Goal: Book appointment/travel/reservation

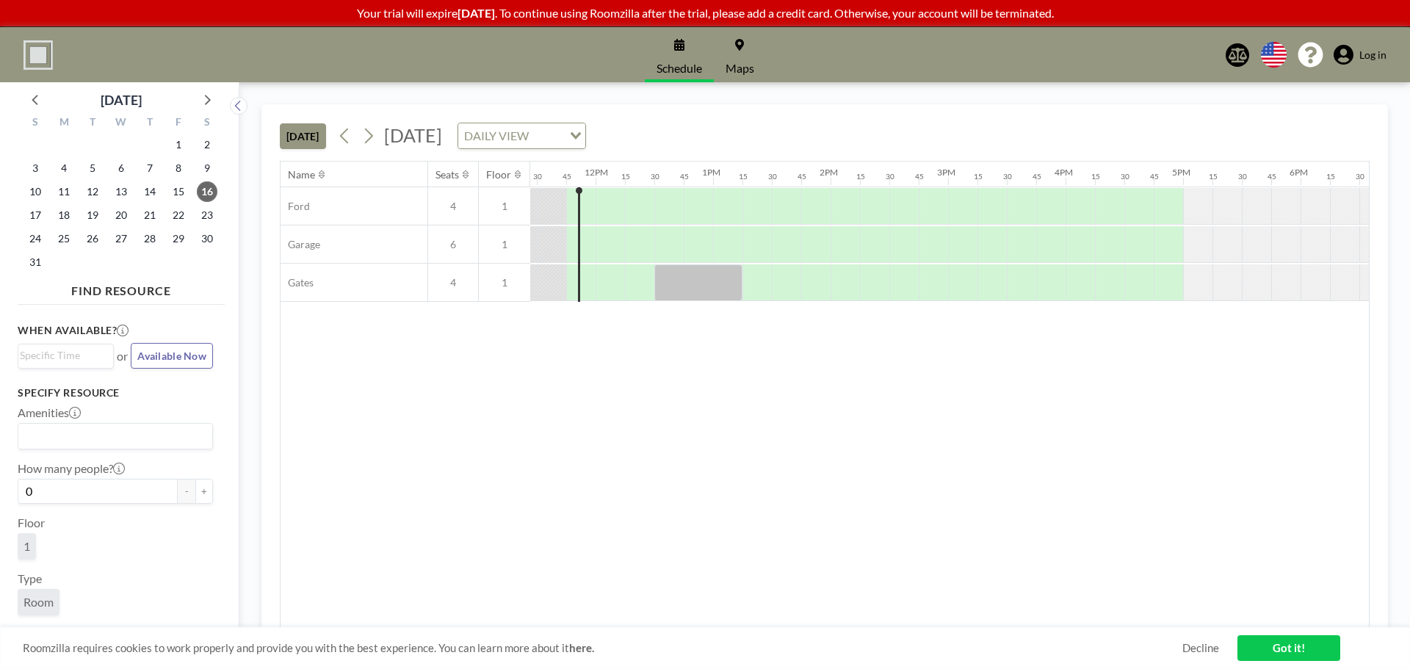
scroll to position [0, 1351]
click at [1348, 61] on icon at bounding box center [1343, 55] width 20 height 21
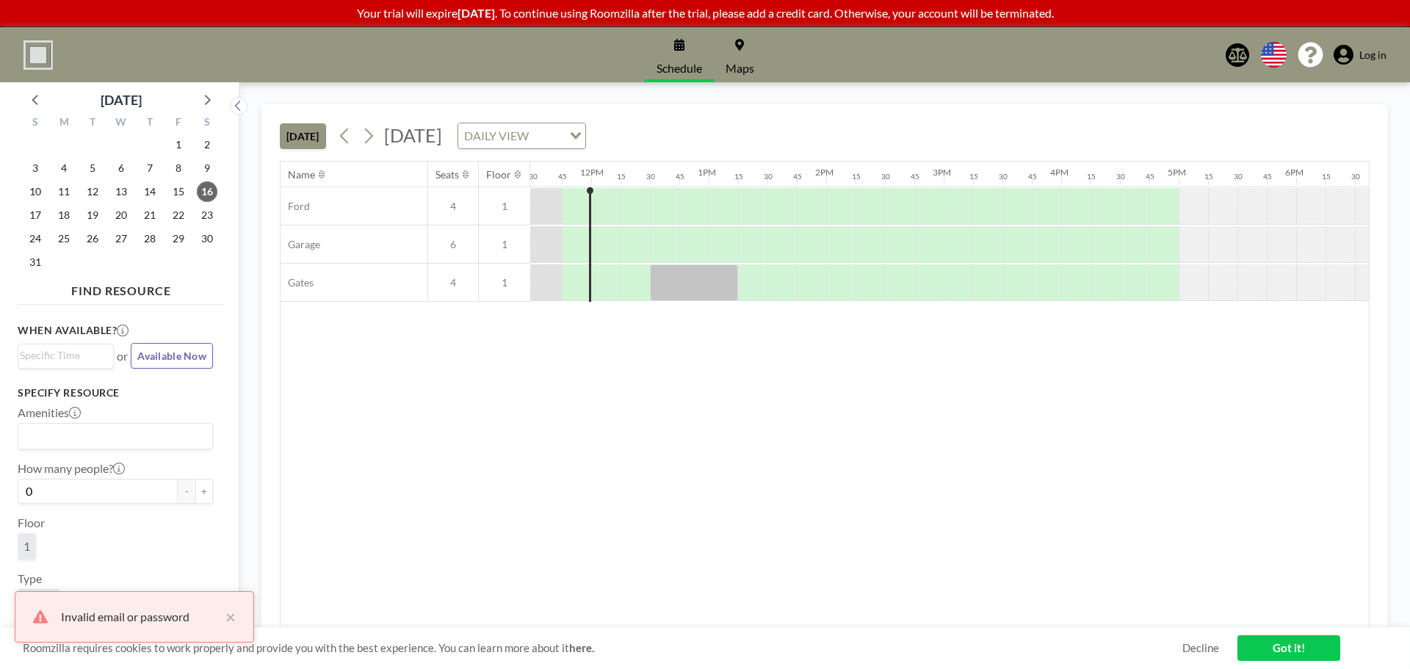
scroll to position [0, 1351]
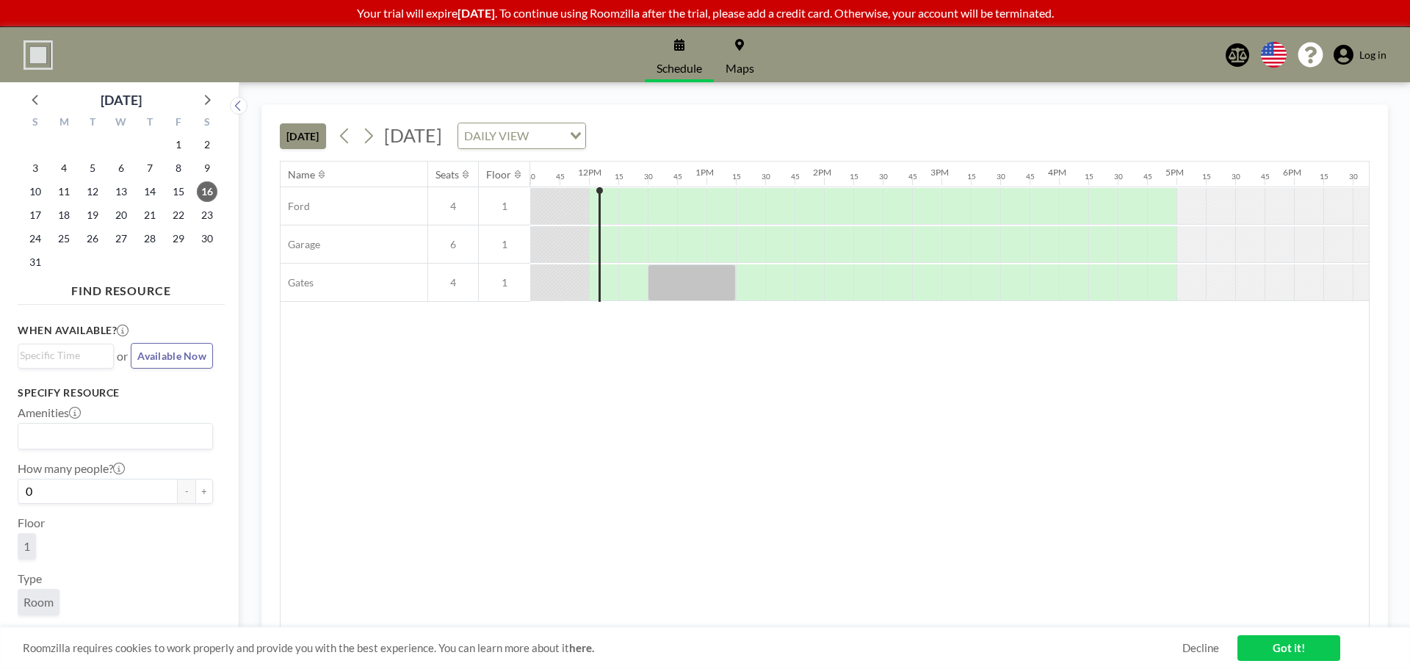
click at [661, 449] on div "Name Seats Floor 12AM 15 30 45 1AM 15 30 45 2AM 15 30 45 3AM 15 30 45 4AM 15 30…" at bounding box center [824, 395] width 1088 height 466
click at [1397, 61] on div "Schedule Maps English Polski 日本語 Española Log in" at bounding box center [705, 54] width 1410 height 55
click at [1382, 52] on span "Log in" at bounding box center [1372, 54] width 27 height 13
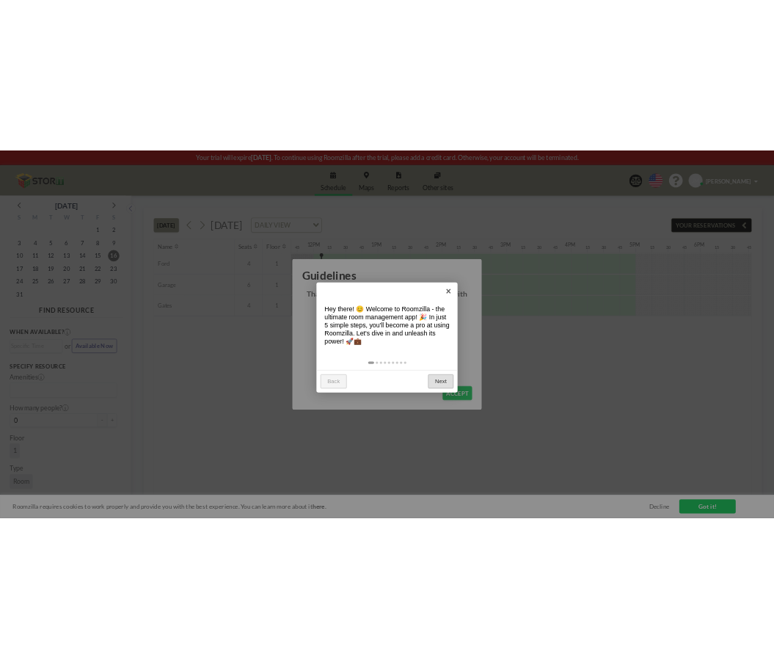
scroll to position [0, 1380]
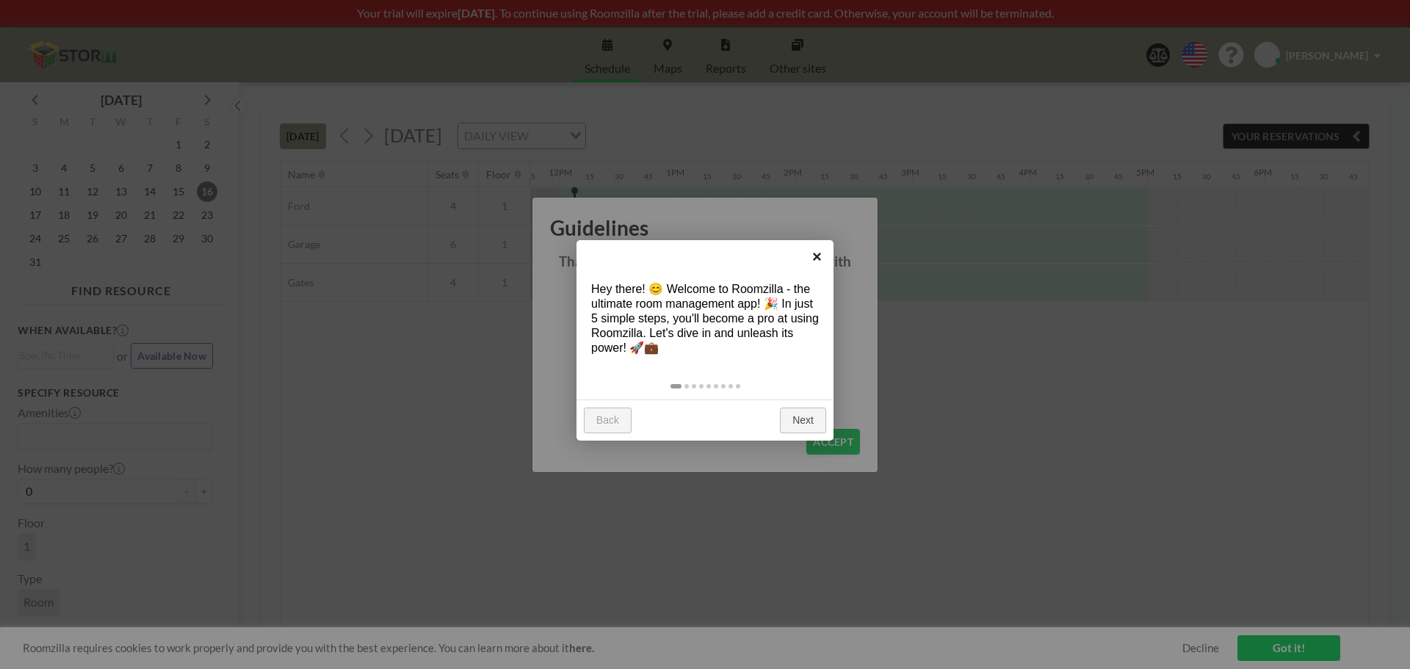
click at [813, 253] on link "×" at bounding box center [816, 256] width 33 height 33
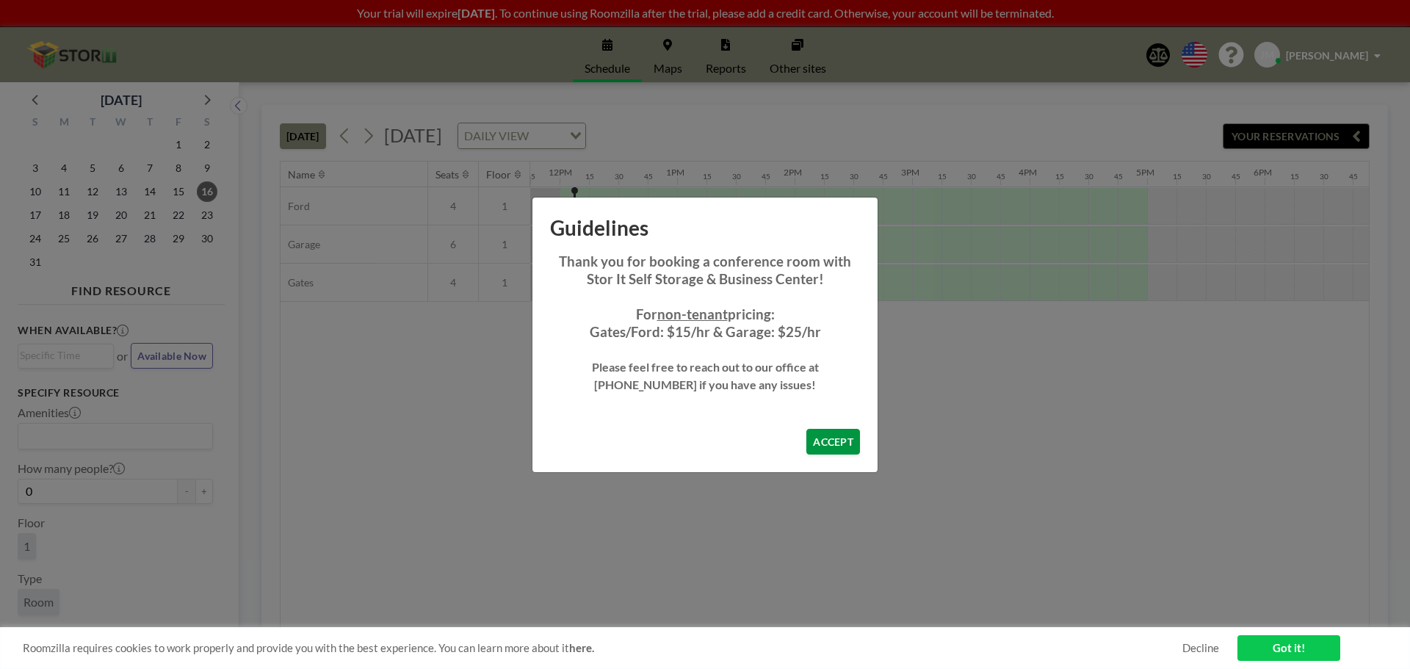
click at [835, 438] on button "ACCEPT" at bounding box center [833, 442] width 54 height 26
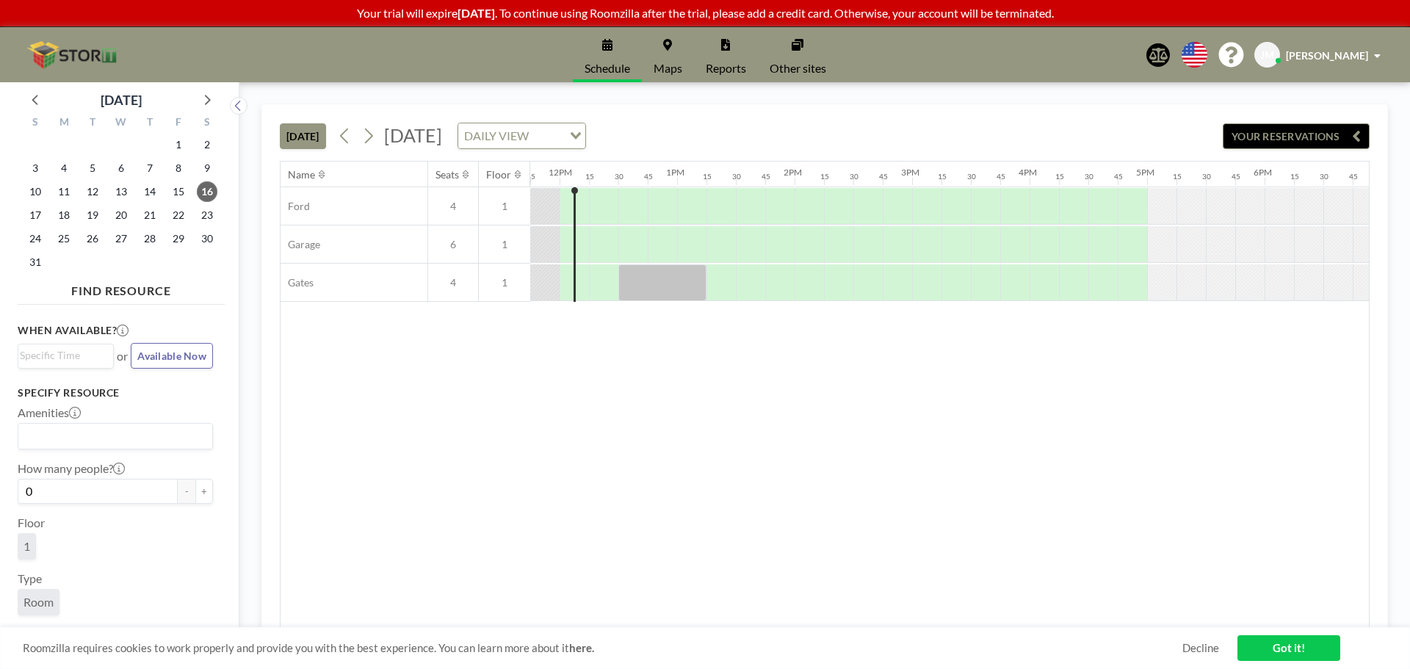
click at [1307, 655] on link "Got it!" at bounding box center [1288, 648] width 103 height 26
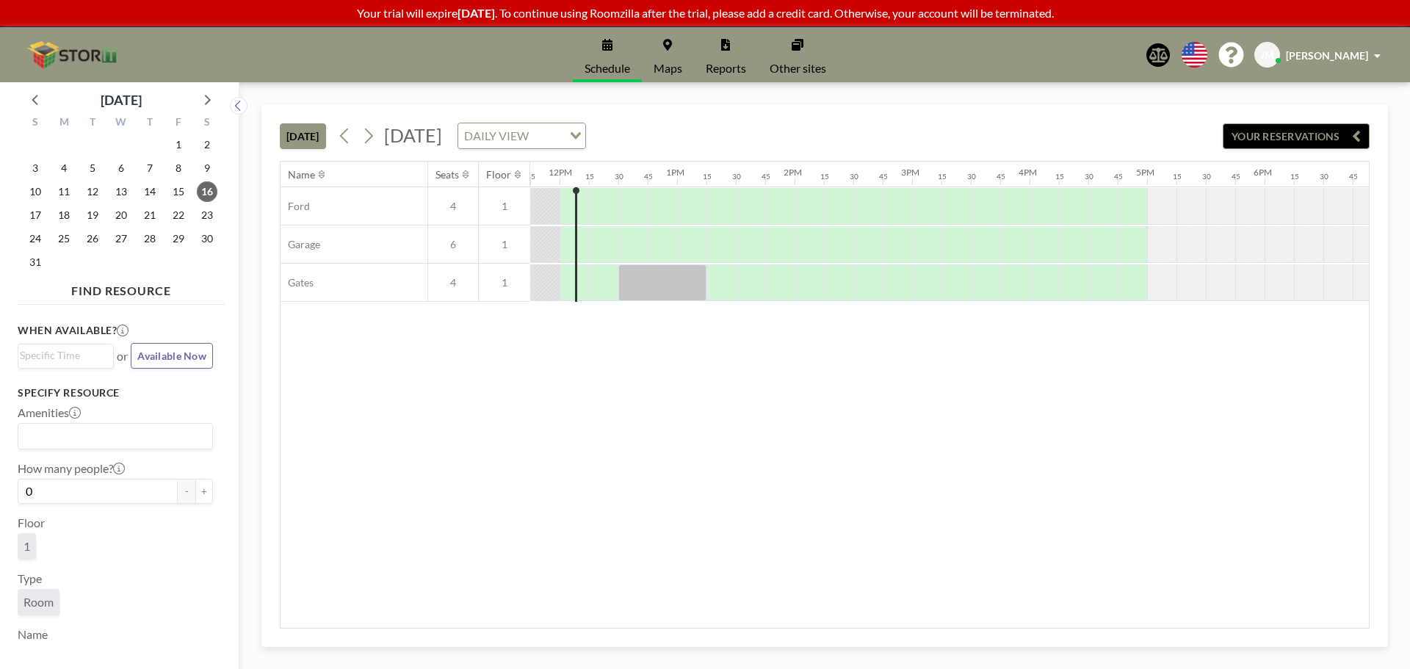
click at [752, 504] on div "Name Seats Floor 12AM 15 30 45 1AM 15 30 45 2AM 15 30 45 3AM 15 30 45 4AM 15 30…" at bounding box center [824, 395] width 1088 height 466
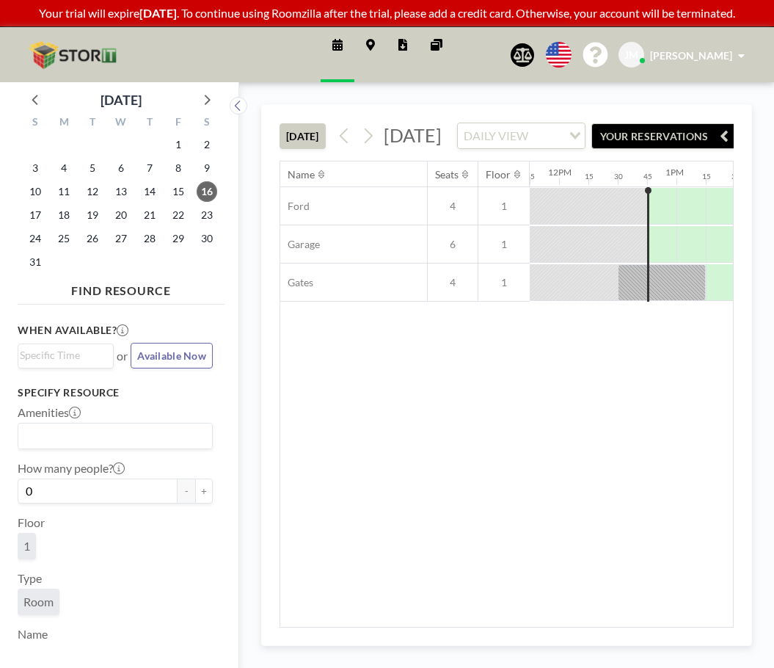
click at [397, 438] on div "Name Seats Floor 12AM 15 30 45 1AM 15 30 45 2AM 15 30 45 3AM 15 30 45 4AM 15 30…" at bounding box center [506, 394] width 453 height 465
click at [493, 529] on div "Name Seats Floor 12AM 15 30 45 1AM 15 30 45 2AM 15 30 45 3AM 15 30 45 4AM 15 30…" at bounding box center [506, 394] width 453 height 465
click at [385, 446] on div "Name Seats Floor 12AM 15 30 45 1AM 15 30 45 2AM 15 30 45 3AM 15 30 45 4AM 15 30…" at bounding box center [506, 394] width 453 height 465
drag, startPoint x: 474, startPoint y: 561, endPoint x: 475, endPoint y: 551, distance: 10.4
click at [474, 560] on div "Name Seats Floor 12AM 15 30 45 1AM 15 30 45 2AM 15 30 45 3AM 15 30 45 4AM 15 30…" at bounding box center [506, 394] width 453 height 465
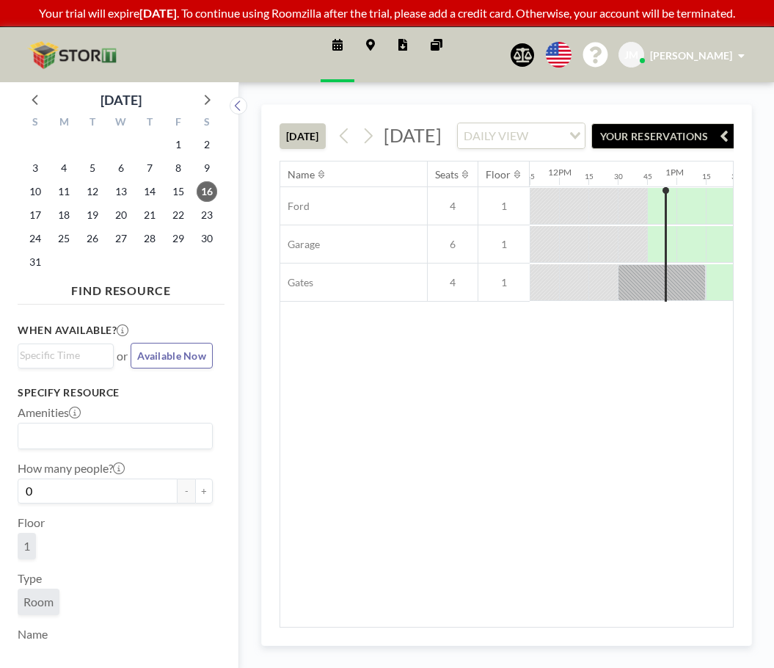
click at [457, 421] on div "Name Seats Floor 12AM 15 30 45 1AM 15 30 45 2AM 15 30 45 3AM 15 30 45 4AM 15 30…" at bounding box center [506, 394] width 453 height 465
